Goal: Find specific page/section: Find specific page/section

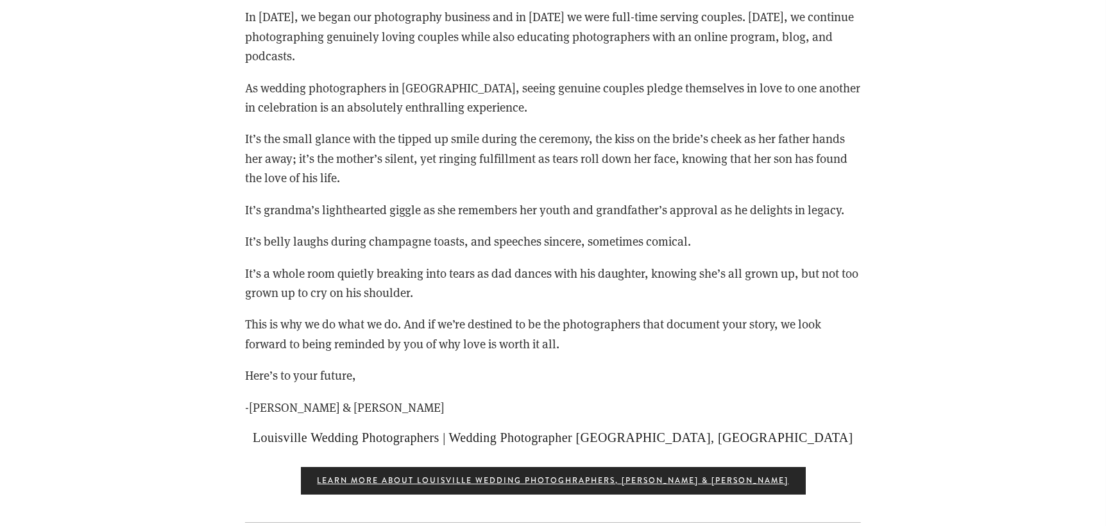
scroll to position [2694, 0]
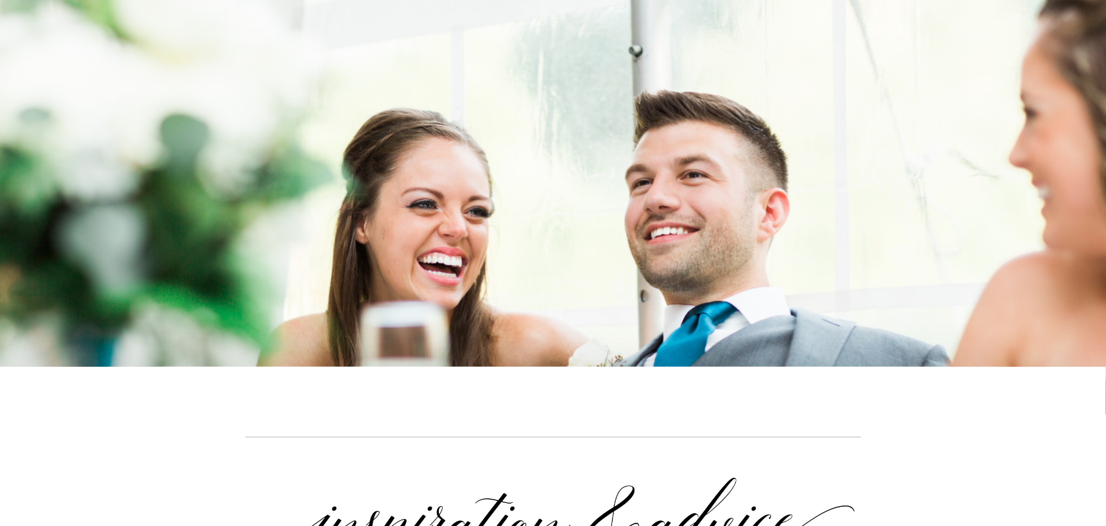
scroll to position [8724, 0]
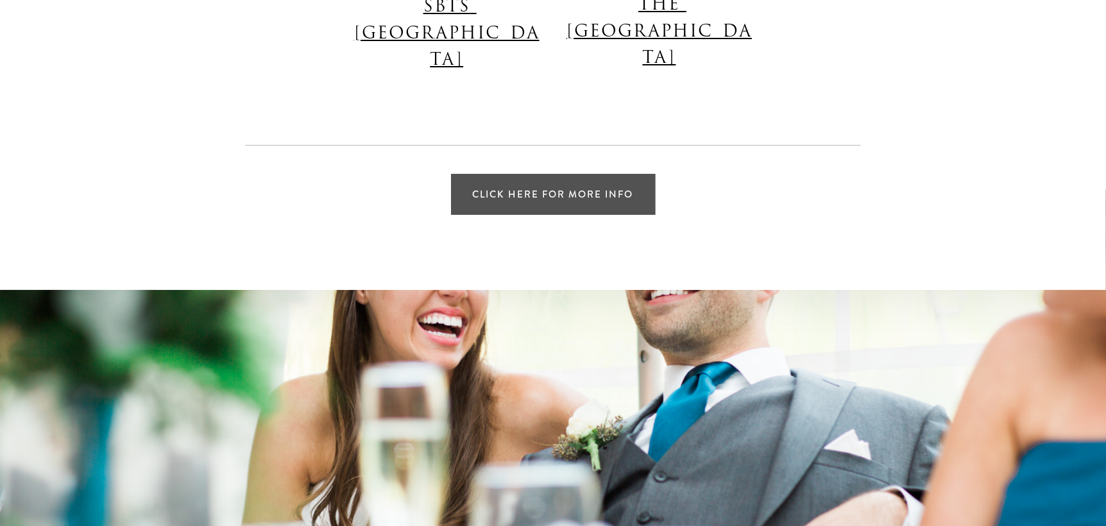
click at [559, 174] on link "Click Here for More Info" at bounding box center [553, 194] width 205 height 41
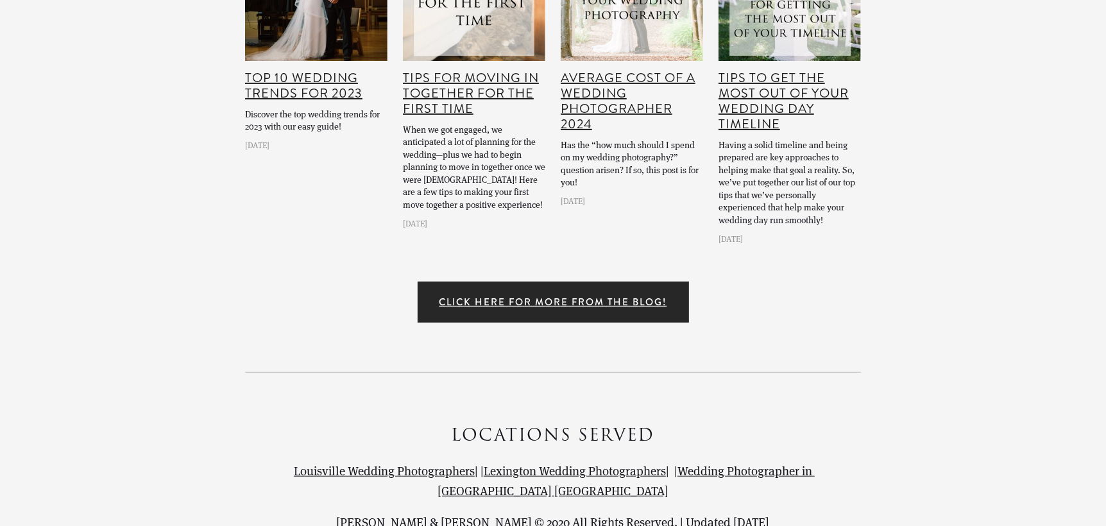
scroll to position [3292, 0]
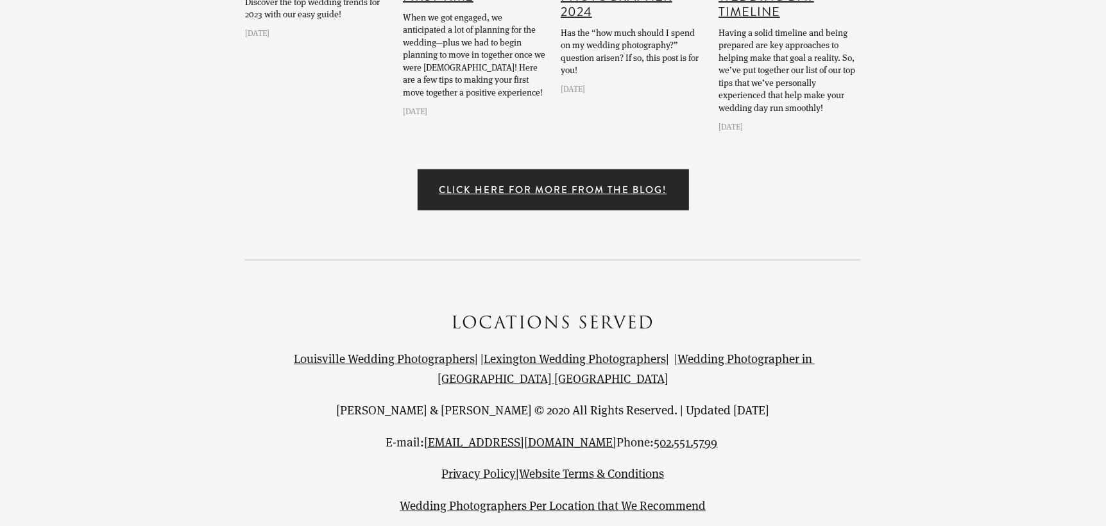
drag, startPoint x: 1108, startPoint y: 162, endPoint x: 1101, endPoint y: 493, distance: 330.4
